Goal: Task Accomplishment & Management: Use online tool/utility

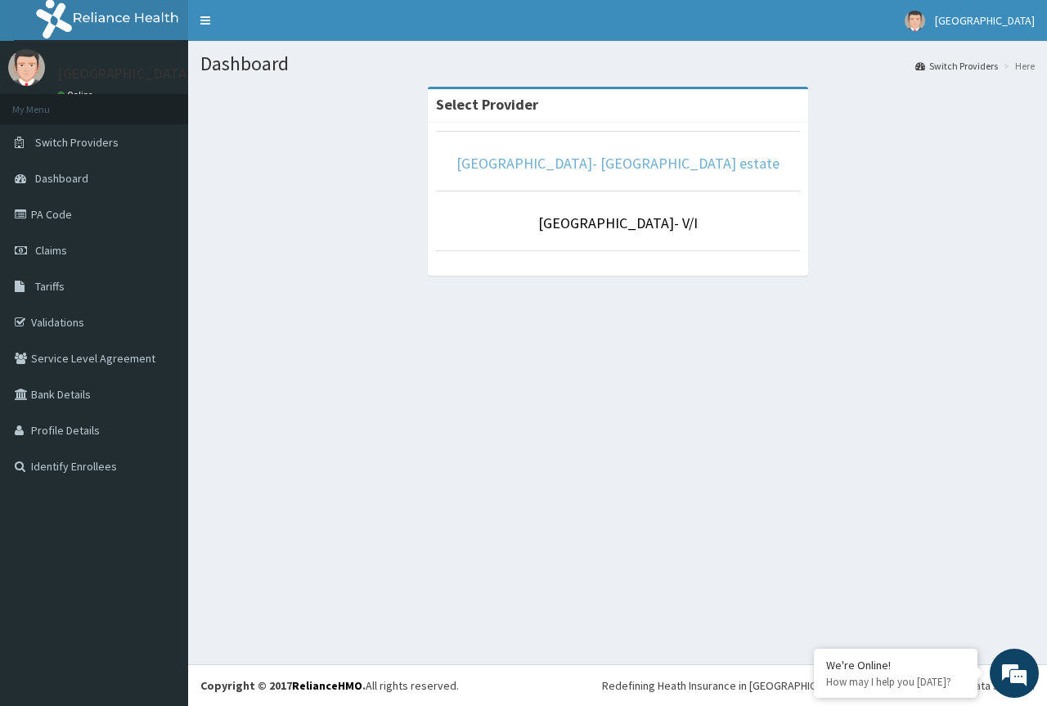
click at [620, 169] on link "[GEOGRAPHIC_DATA]- [GEOGRAPHIC_DATA] estate" at bounding box center [618, 163] width 323 height 19
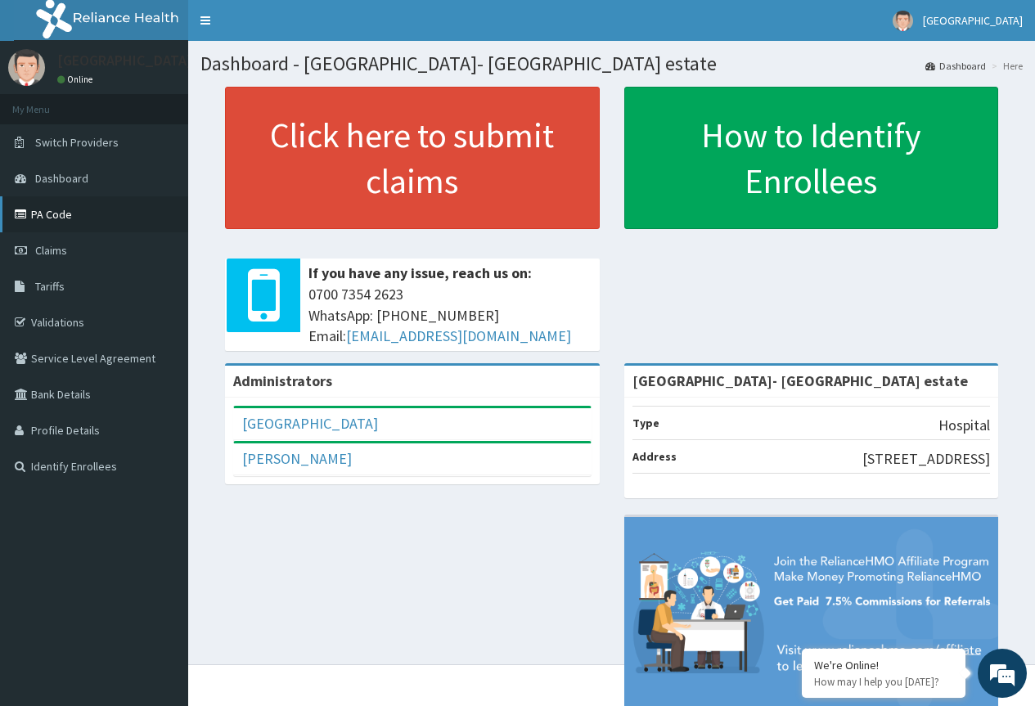
click at [55, 216] on link "PA Code" at bounding box center [94, 214] width 188 height 36
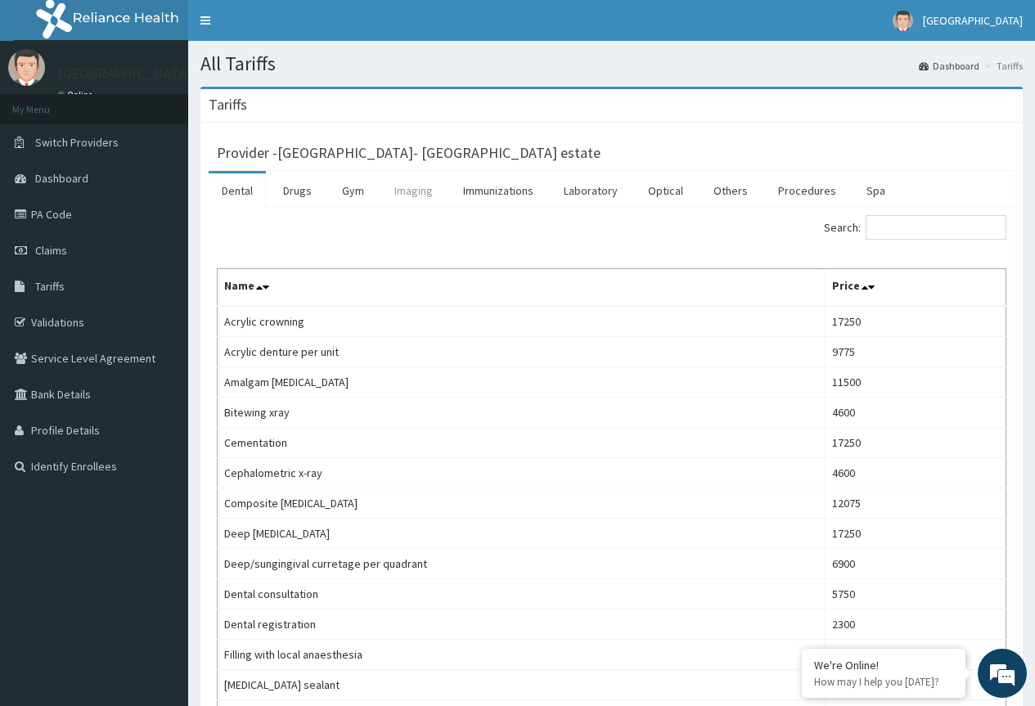
click at [407, 189] on link "Imaging" at bounding box center [413, 190] width 65 height 34
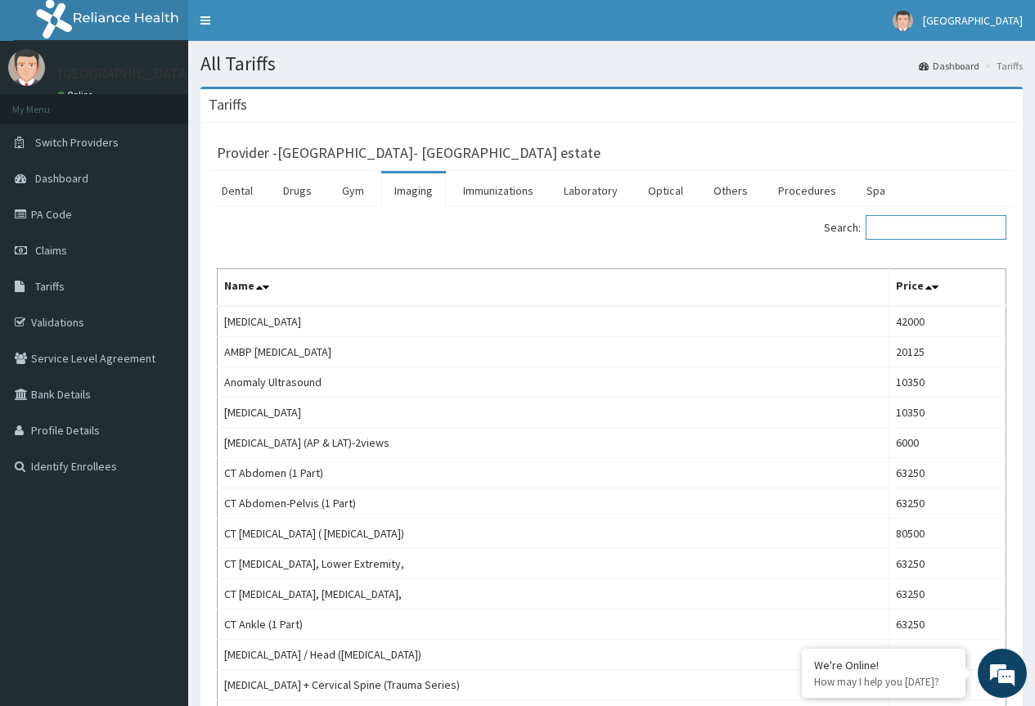
click at [900, 227] on input "Search:" at bounding box center [936, 227] width 141 height 25
click at [905, 223] on input "Search:" at bounding box center [936, 227] width 141 height 25
paste input "Right WRIST"
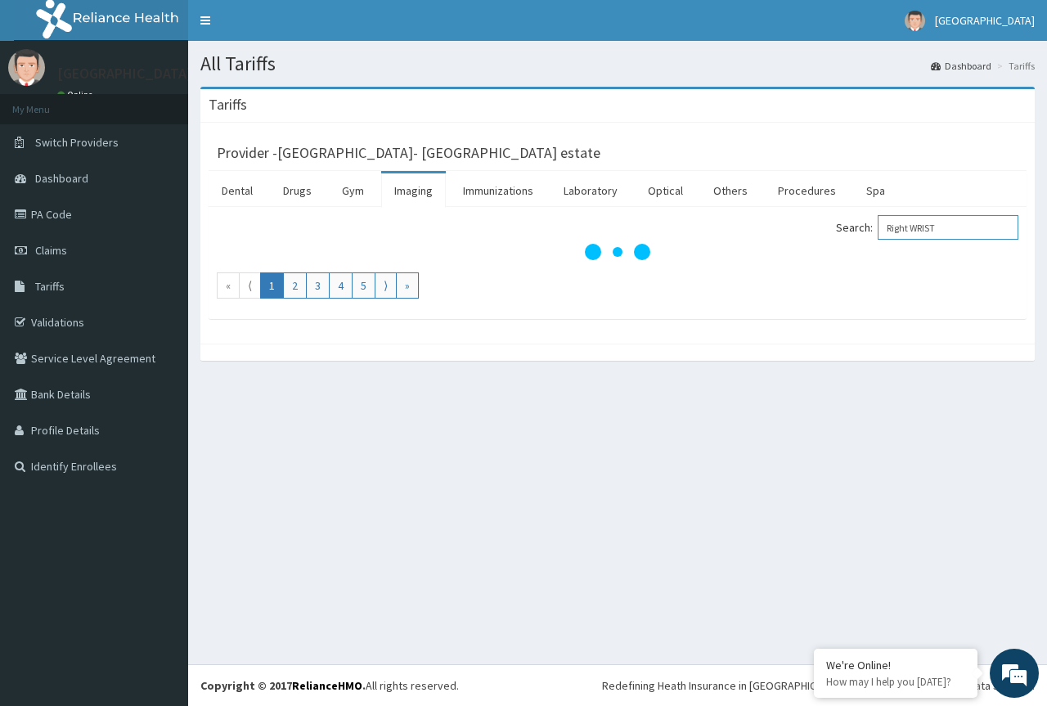
click at [907, 226] on input "Right WRIST" at bounding box center [948, 227] width 141 height 25
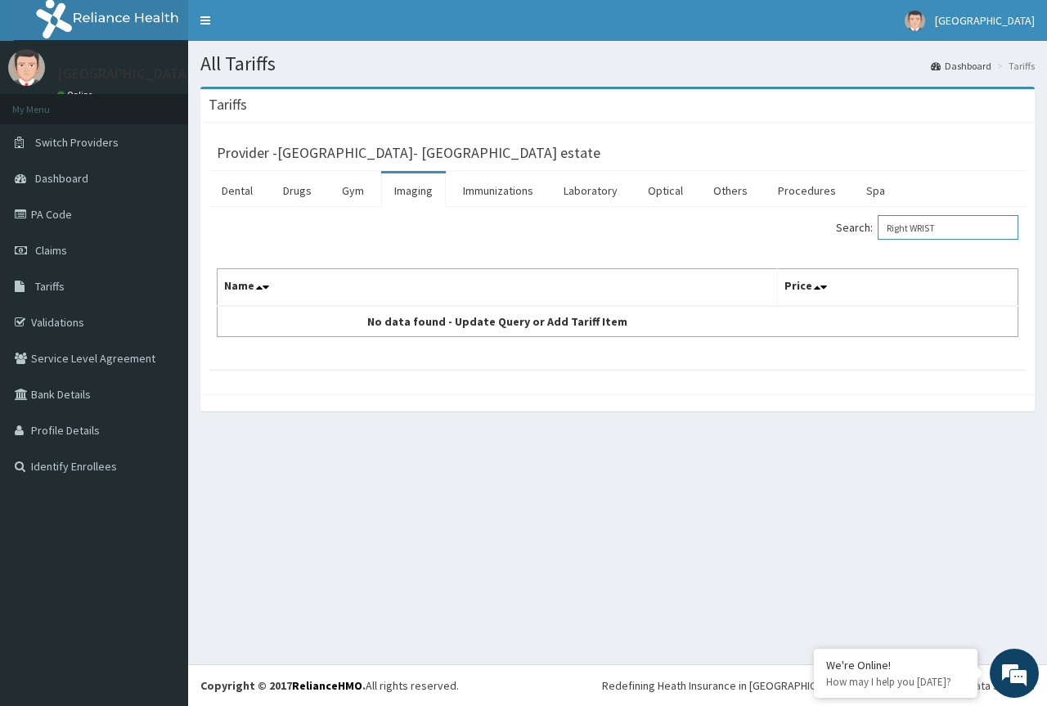
click at [928, 226] on input "Right WRIST" at bounding box center [948, 227] width 141 height 25
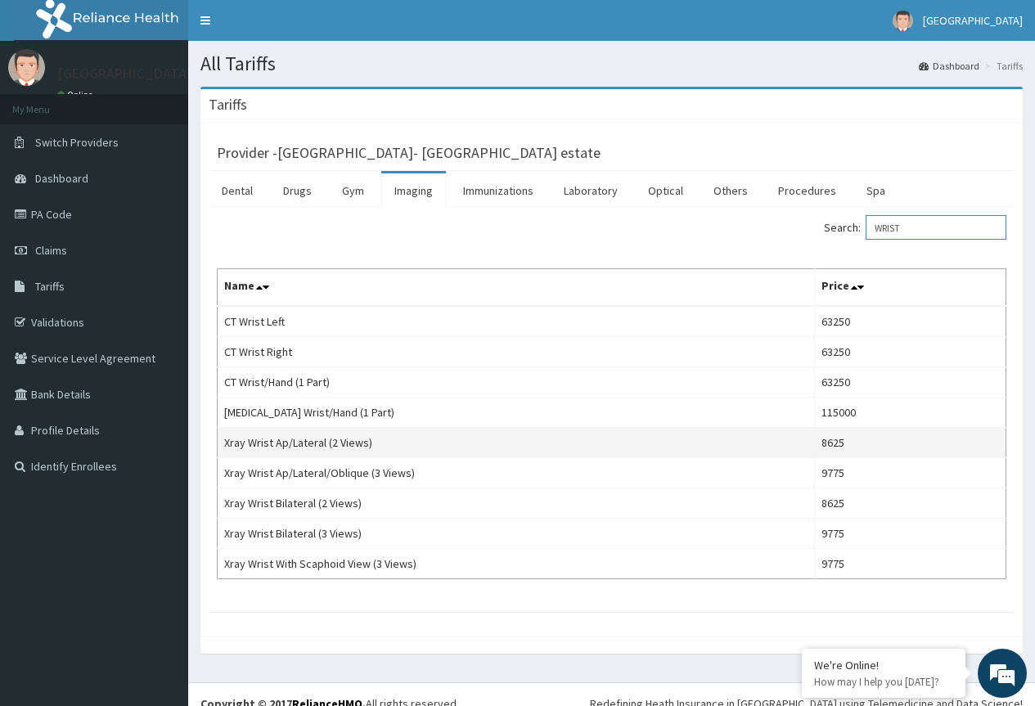
type input "WRIST"
drag, startPoint x: 385, startPoint y: 442, endPoint x: 223, endPoint y: 442, distance: 162.0
click at [223, 442] on td "Xray Wrist Ap/Lateral (2 Views)" at bounding box center [516, 443] width 597 height 30
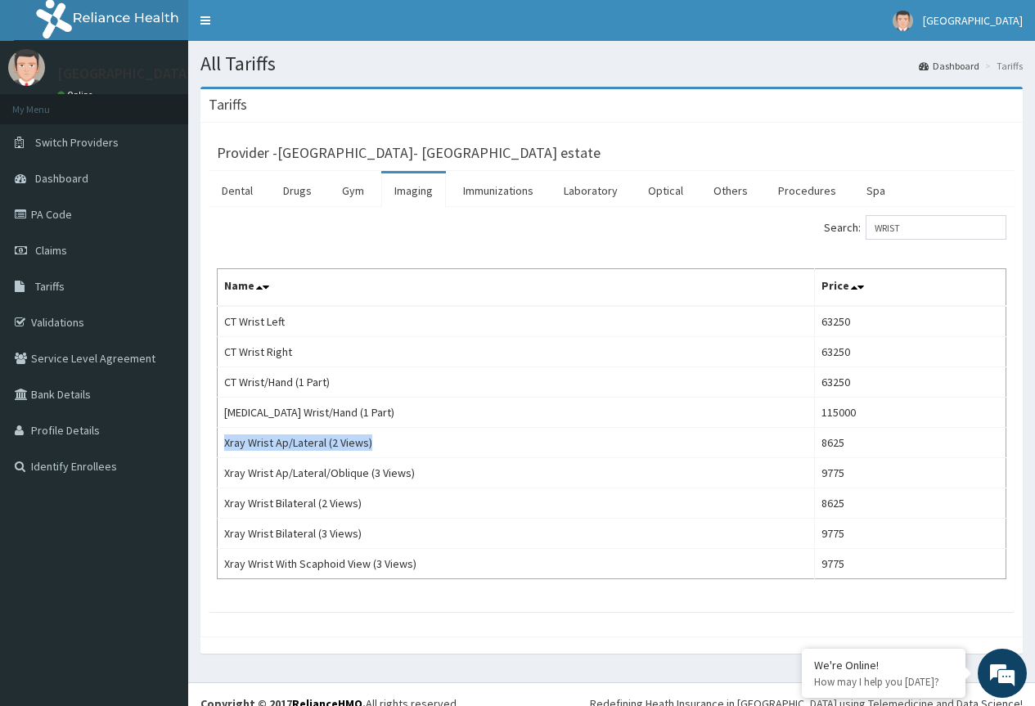
copy td "Xray Wrist Ap/Lateral (2 Views)"
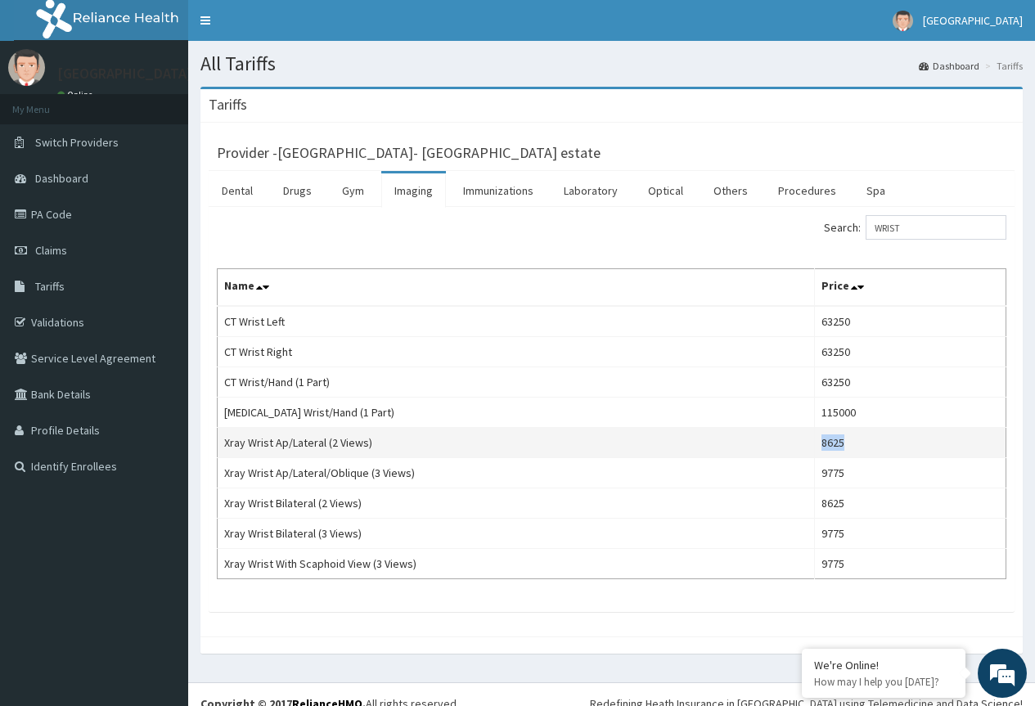
drag, startPoint x: 853, startPoint y: 440, endPoint x: 823, endPoint y: 443, distance: 29.6
click at [823, 443] on td "8625" at bounding box center [910, 443] width 192 height 30
copy td "8625"
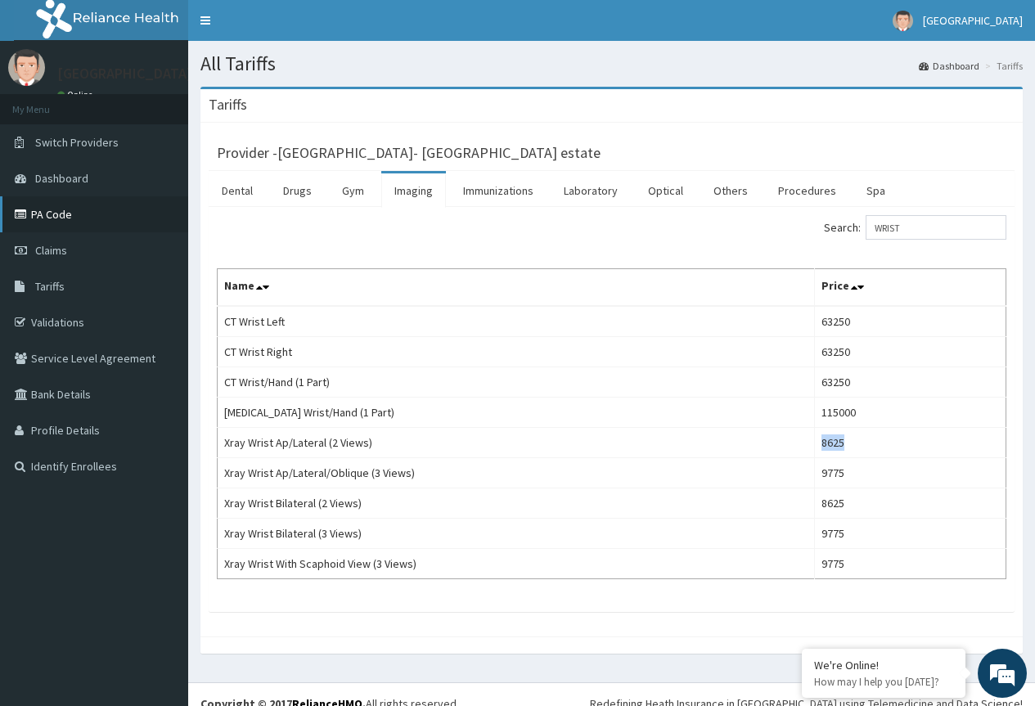
click at [68, 223] on link "PA Code" at bounding box center [94, 214] width 188 height 36
